Goal: Use online tool/utility: Utilize a website feature to perform a specific function

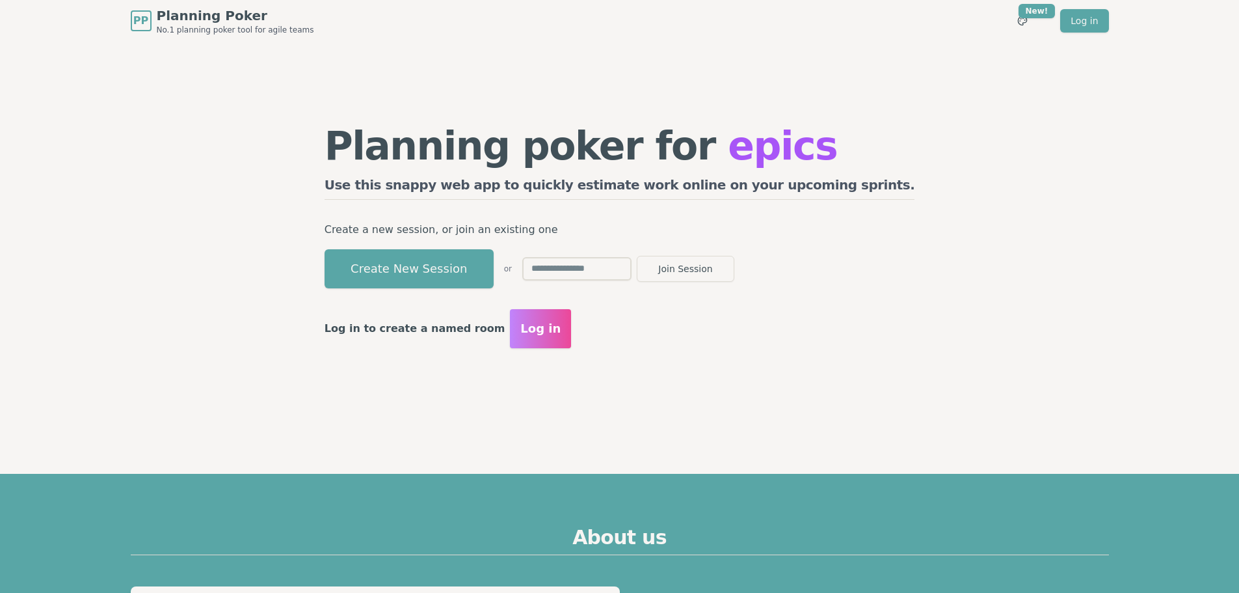
click at [608, 267] on input "text" at bounding box center [576, 268] width 109 height 23
type input "****"
click at [734, 269] on button "Join Session" at bounding box center [686, 269] width 98 height 26
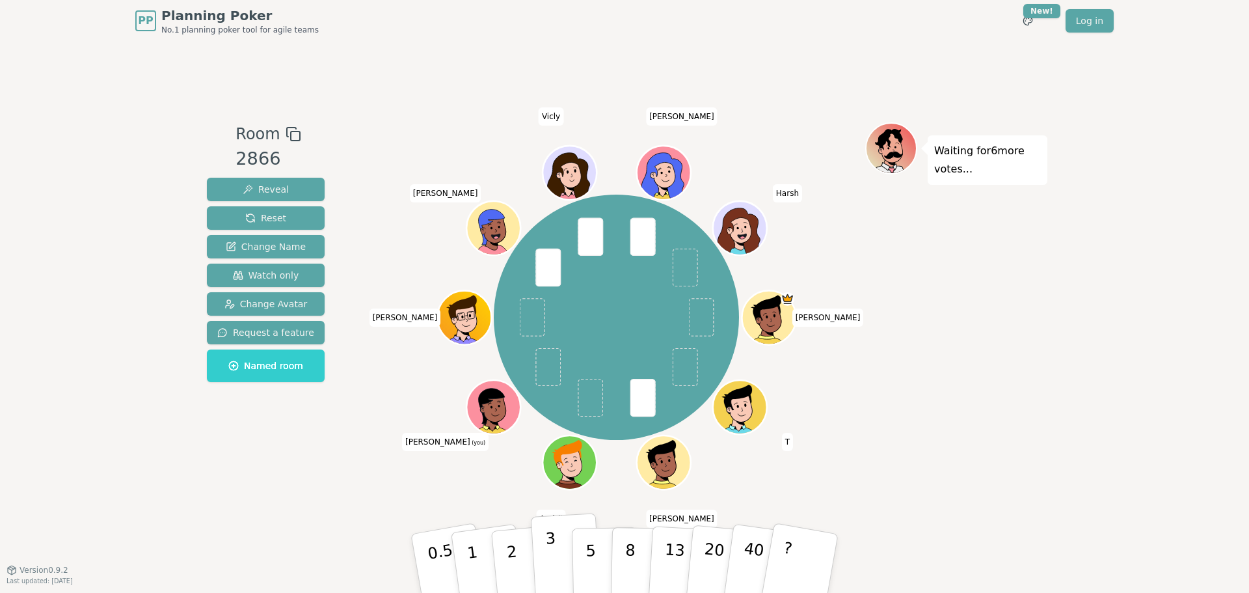
click at [545, 566] on button "3" at bounding box center [566, 563] width 71 height 101
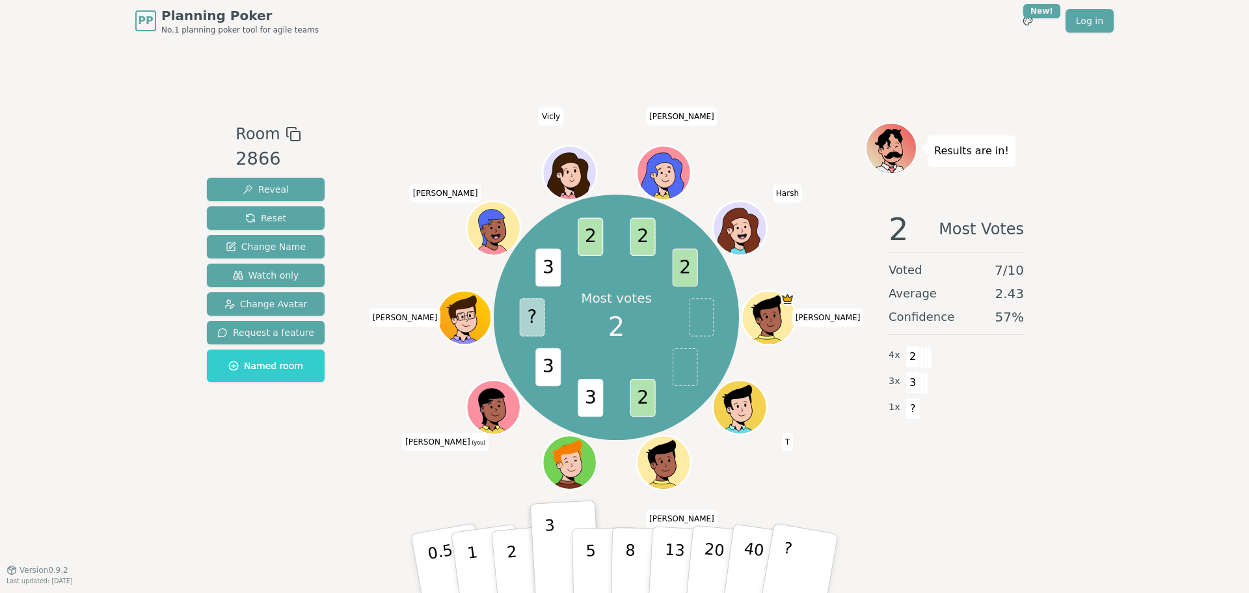
click at [355, 458] on div "Room 2866 Reveal Reset Change Name Watch only Change Avatar Request a feature N…" at bounding box center [625, 305] width 846 height 366
click at [915, 462] on div "Results are in! 2 Most Votes Voted 7 / 10 Average 2.43 Confidence 57 % 4 x 2 3 …" at bounding box center [956, 305] width 182 height 366
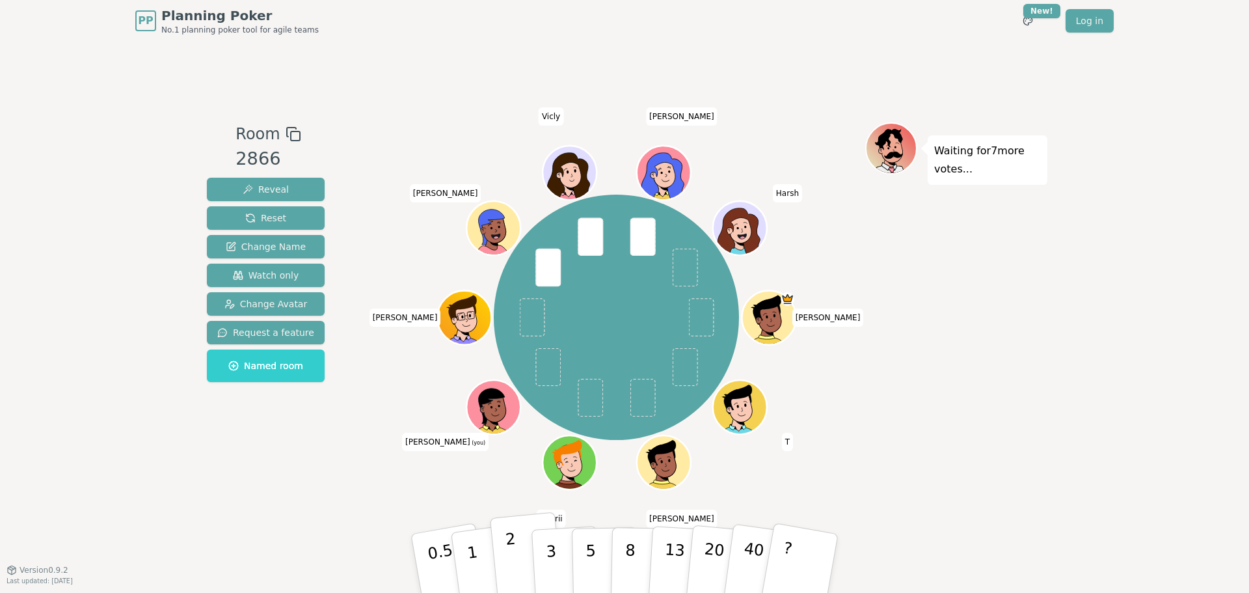
click at [515, 566] on p "2" at bounding box center [513, 565] width 17 height 71
click at [552, 567] on p "3" at bounding box center [552, 564] width 14 height 71
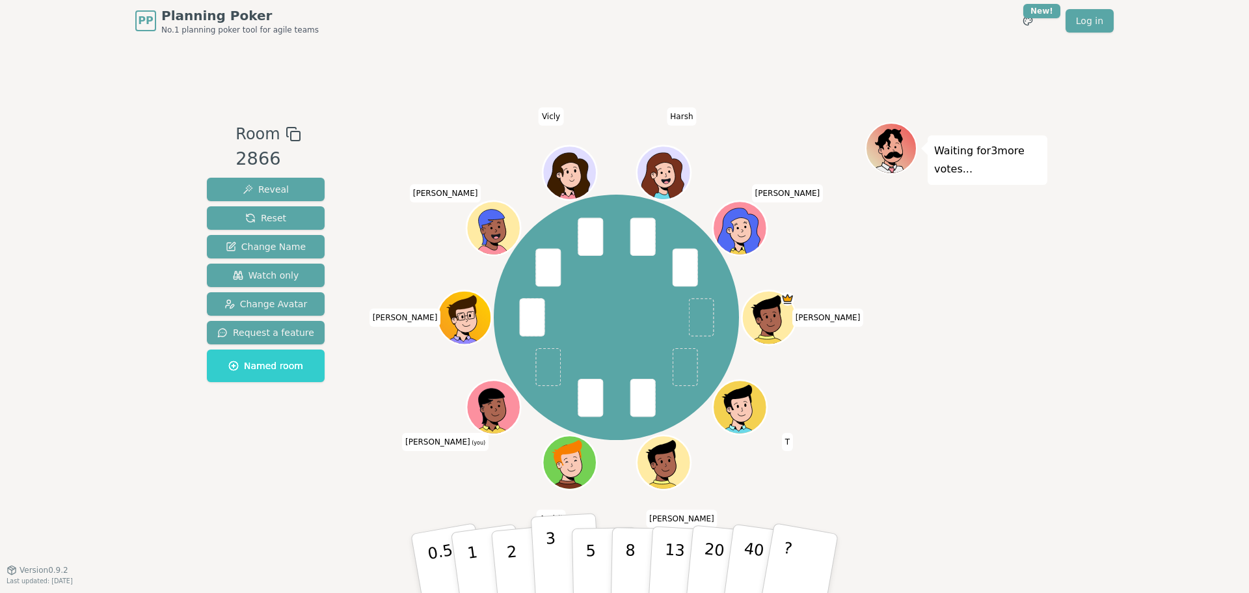
click at [559, 576] on button "3" at bounding box center [566, 563] width 71 height 101
click at [513, 559] on p "2" at bounding box center [513, 565] width 17 height 71
click at [552, 558] on p "3" at bounding box center [552, 564] width 14 height 71
